Goal: Navigation & Orientation: Find specific page/section

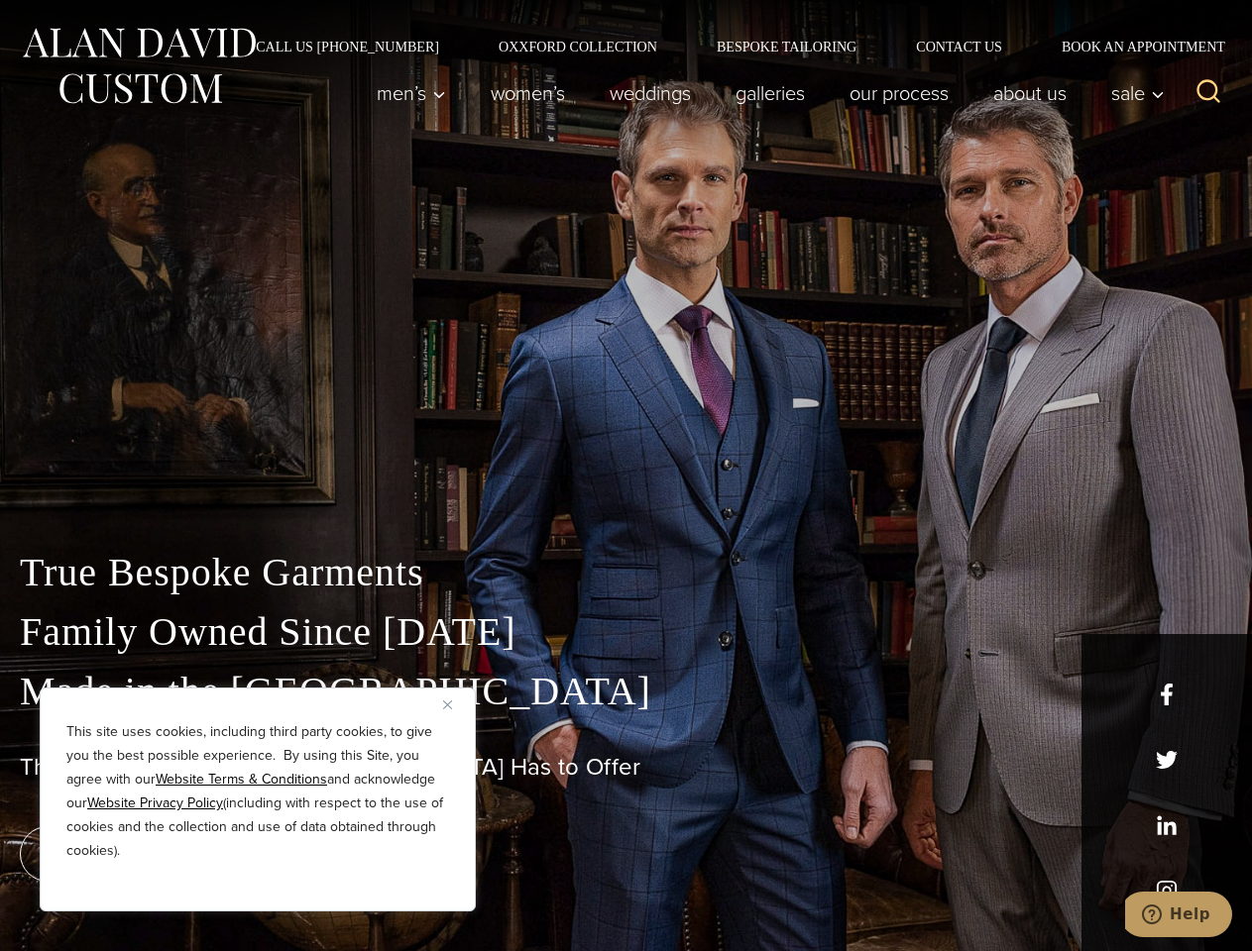
click at [625, 476] on div "True Bespoke Garments Family Owned Since [DATE] Made in [GEOGRAPHIC_DATA] The B…" at bounding box center [626, 697] width 1252 height 507
click at [455, 705] on button "Close" at bounding box center [455, 705] width 24 height 24
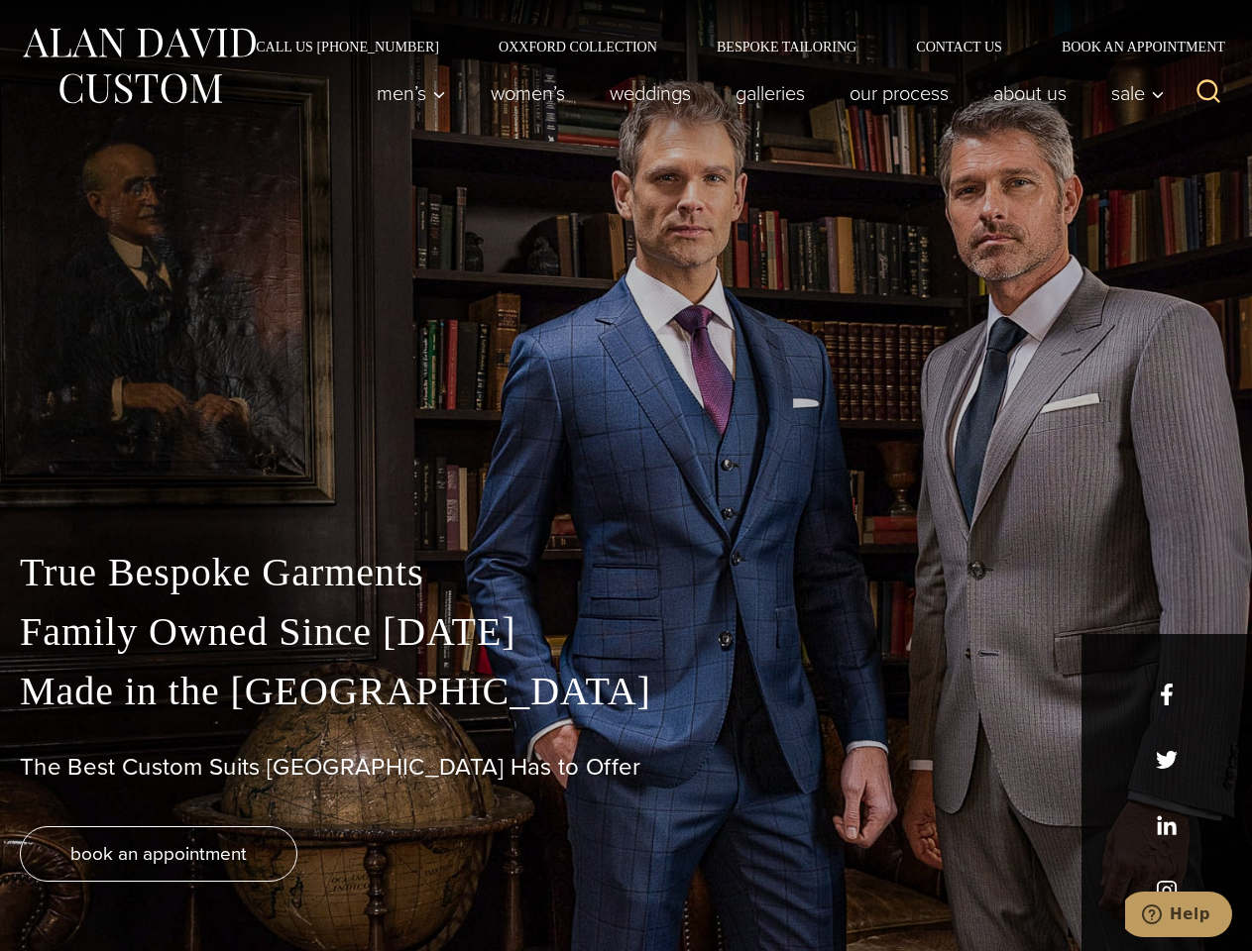
click at [258, 885] on div "True Bespoke Garments Family Owned Since [DATE] Made in [GEOGRAPHIC_DATA] The B…" at bounding box center [626, 747] width 1252 height 408
click at [1208, 93] on icon "Search" at bounding box center [1208, 91] width 29 height 29
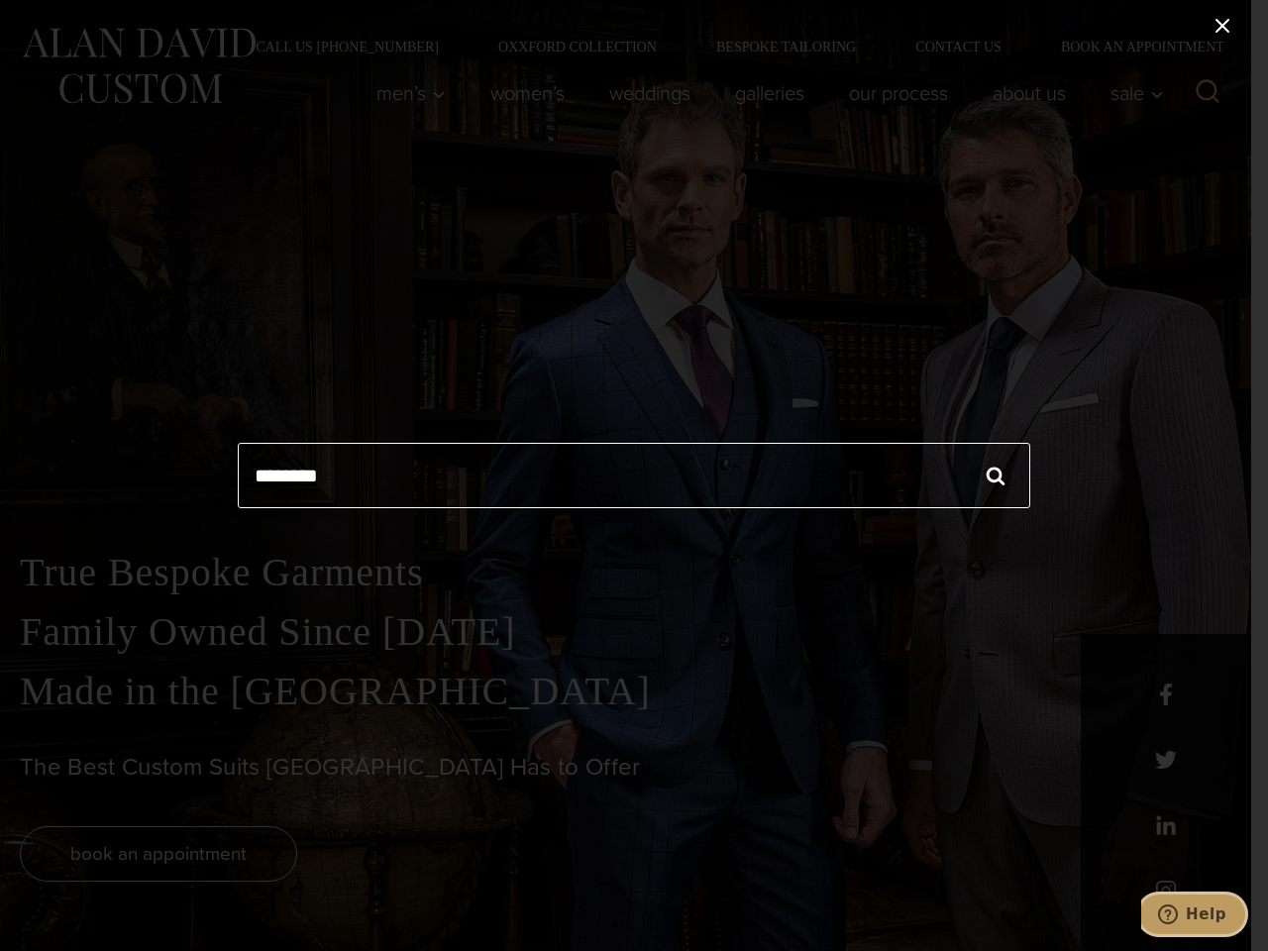
click at [1178, 915] on icon "Help" at bounding box center [1168, 915] width 20 height 20
